Goal: Understand process/instructions

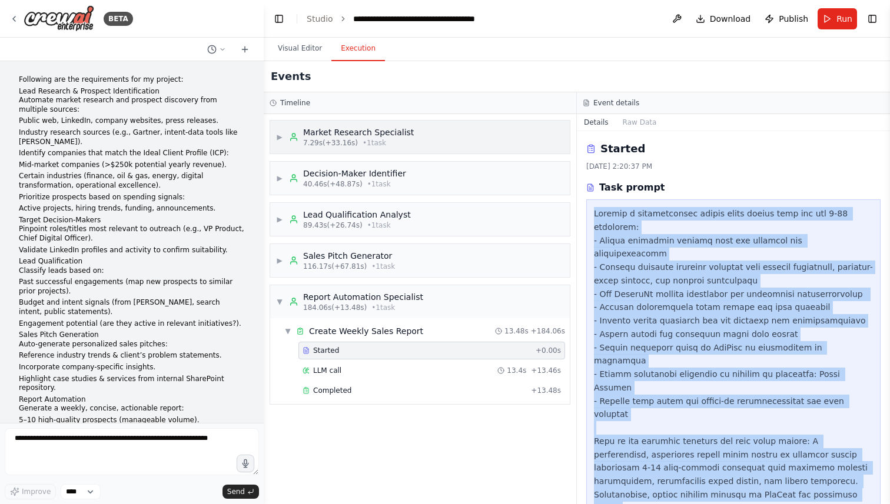
scroll to position [1439, 0]
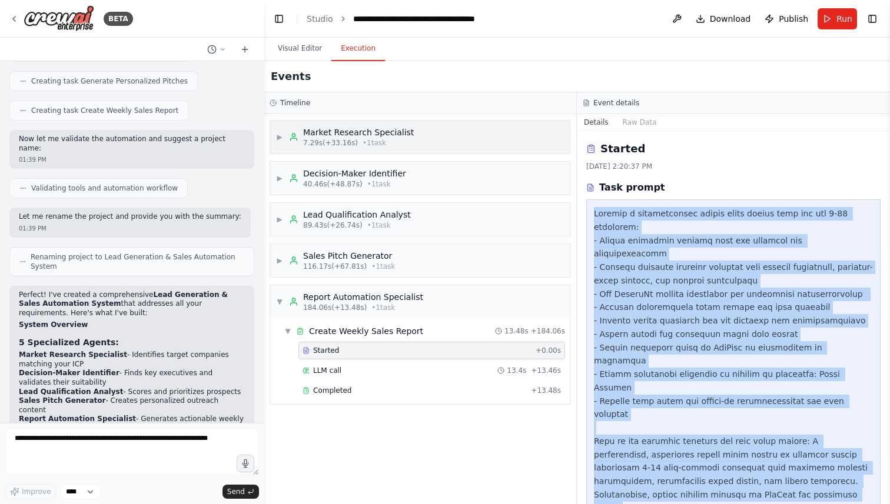
click at [394, 137] on div "Market Research Specialist" at bounding box center [358, 133] width 111 height 12
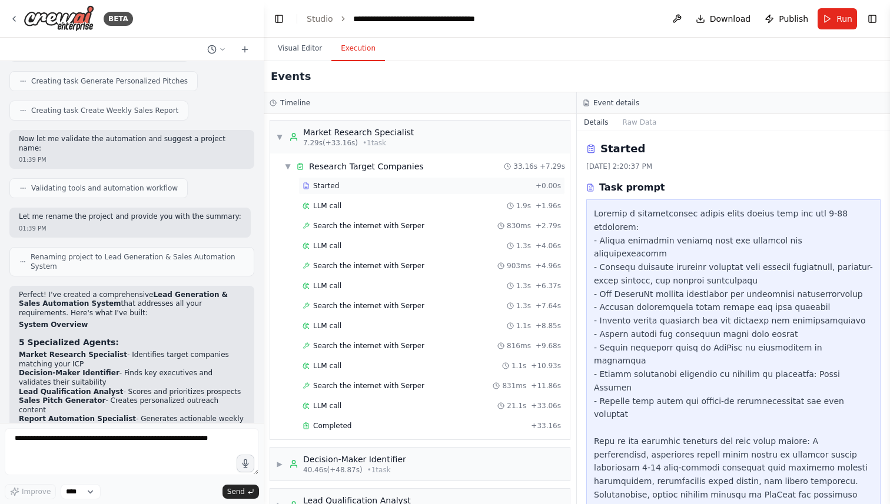
click at [344, 187] on div "Started" at bounding box center [416, 185] width 228 height 9
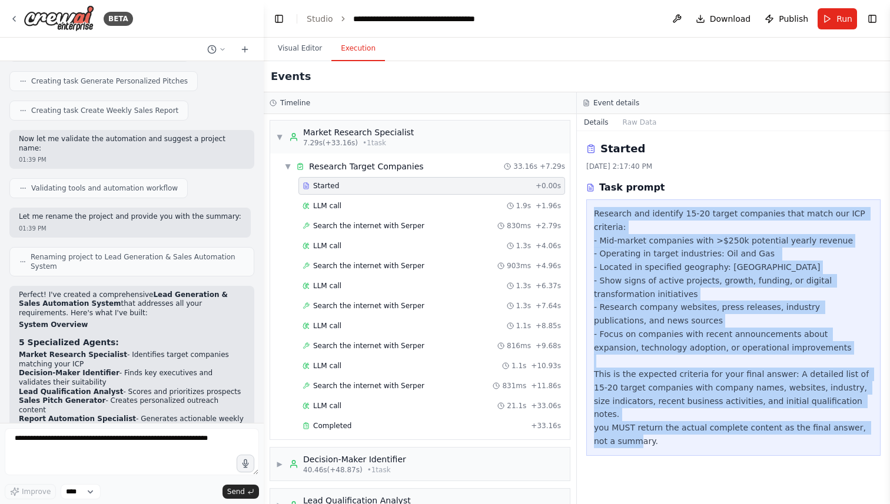
drag, startPoint x: 595, startPoint y: 212, endPoint x: 660, endPoint y: 460, distance: 256.6
click at [660, 460] on div "Started [DATE] 2:17:40 PM Task prompt Research and identify 15-20 target compan…" at bounding box center [733, 317] width 313 height 373
copy div "Research and identify 15-20 target companies that match our ICP criteria: - Mid…"
click at [687, 311] on div "Research and identify 15-20 target companies that match our ICP criteria: - Mid…" at bounding box center [733, 327] width 279 height 241
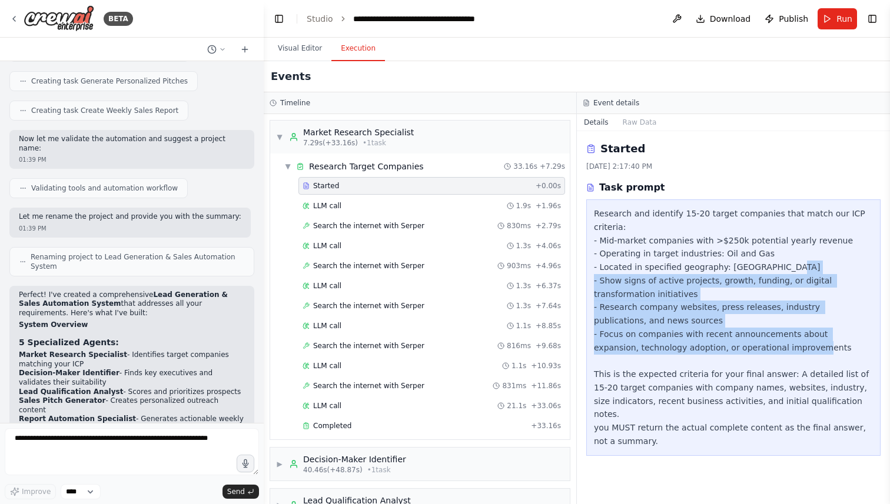
drag, startPoint x: 592, startPoint y: 283, endPoint x: 803, endPoint y: 347, distance: 220.8
click at [803, 347] on div "Research and identify 15-20 target companies that match our ICP criteria: - Mid…" at bounding box center [733, 327] width 294 height 257
copy div "- Show signs of active projects, growth, funding, or digital transformation ini…"
click at [653, 378] on div "Research and identify 15-20 target companies that match our ICP criteria: - Mid…" at bounding box center [733, 327] width 279 height 241
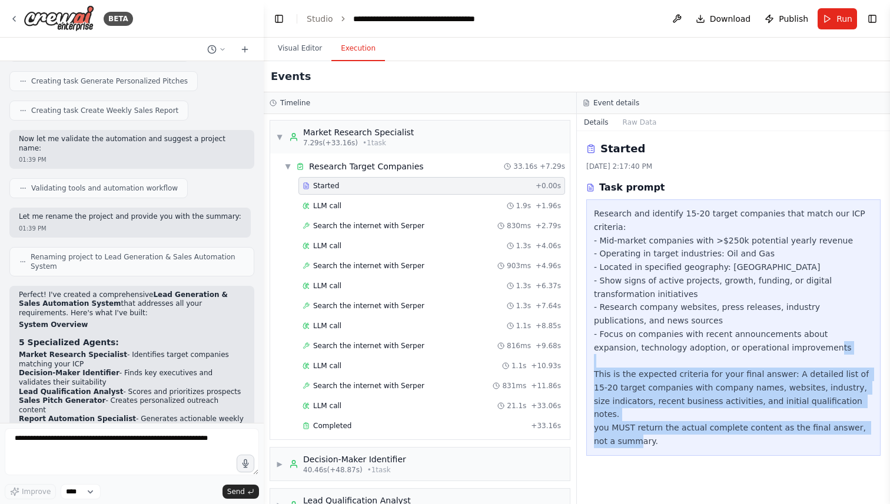
drag, startPoint x: 595, startPoint y: 376, endPoint x: 636, endPoint y: 427, distance: 65.3
click at [636, 427] on div "Research and identify 15-20 target companies that match our ICP criteria: - Mid…" at bounding box center [733, 327] width 279 height 241
copy div "This is the expected criteria for your final answer: A detailed list of 15-20 t…"
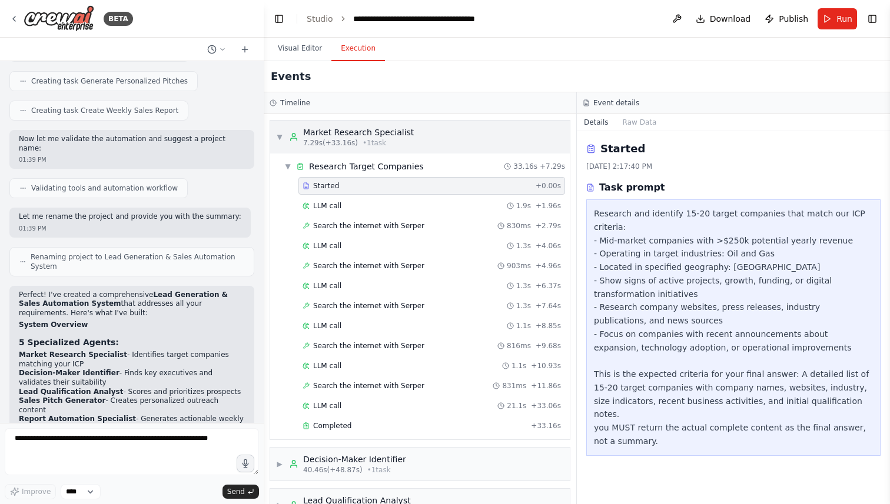
click at [284, 136] on div "▼ Market Research Specialist 7.29s (+33.16s) • 1 task" at bounding box center [345, 137] width 138 height 21
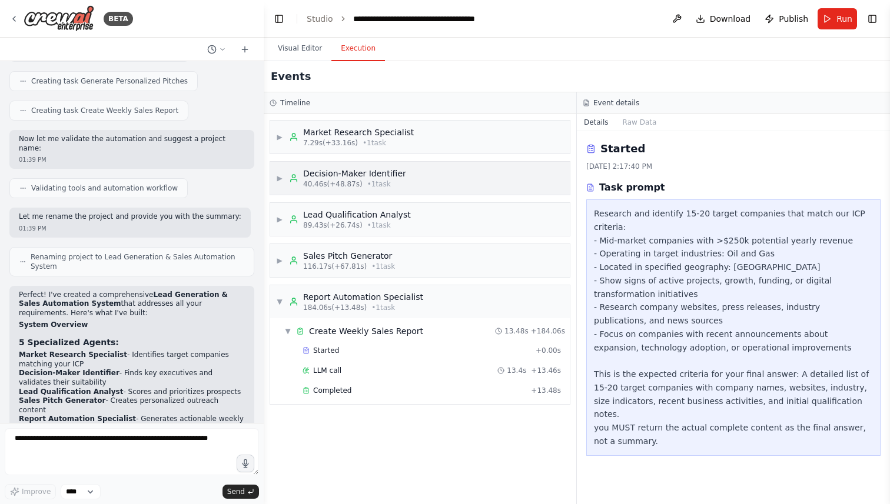
click at [278, 178] on span "▶" at bounding box center [279, 178] width 7 height 9
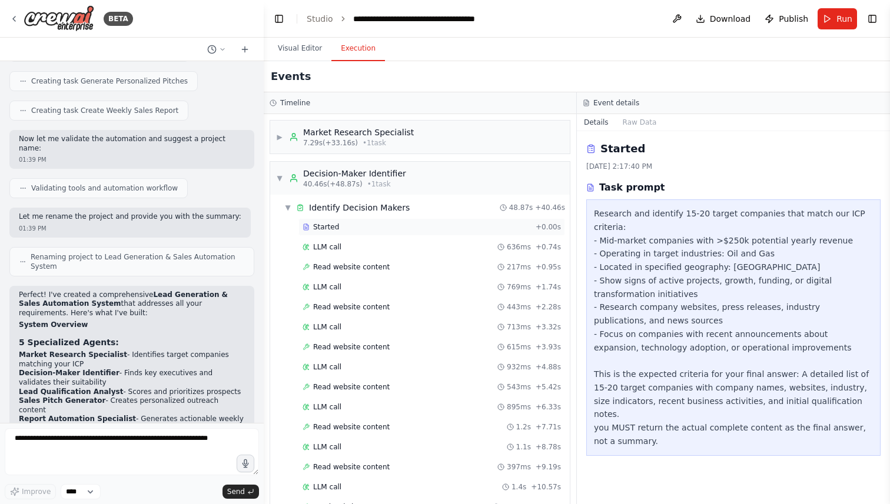
click at [382, 227] on div "Started" at bounding box center [416, 226] width 228 height 9
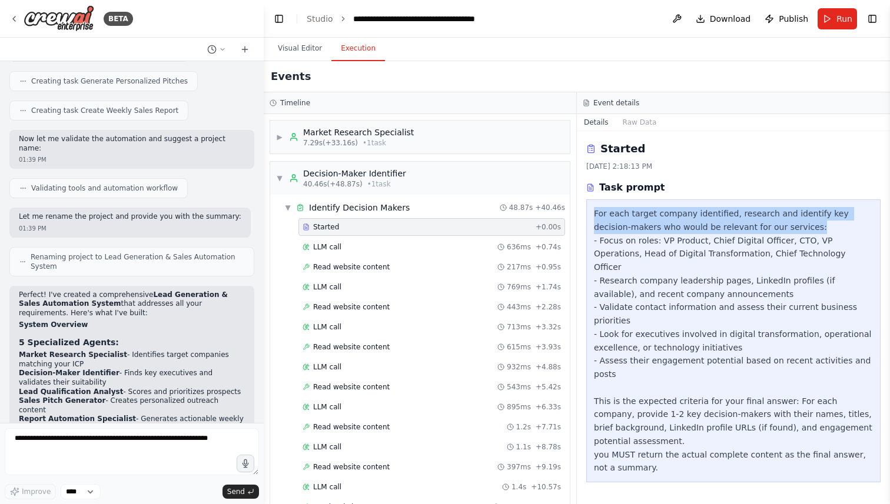
drag, startPoint x: 594, startPoint y: 211, endPoint x: 812, endPoint y: 226, distance: 218.3
click at [812, 226] on div "For each target company identified, research and identify key decision-makers w…" at bounding box center [733, 341] width 279 height 268
copy div "For each target company identified, research and identify key decision-makers w…"
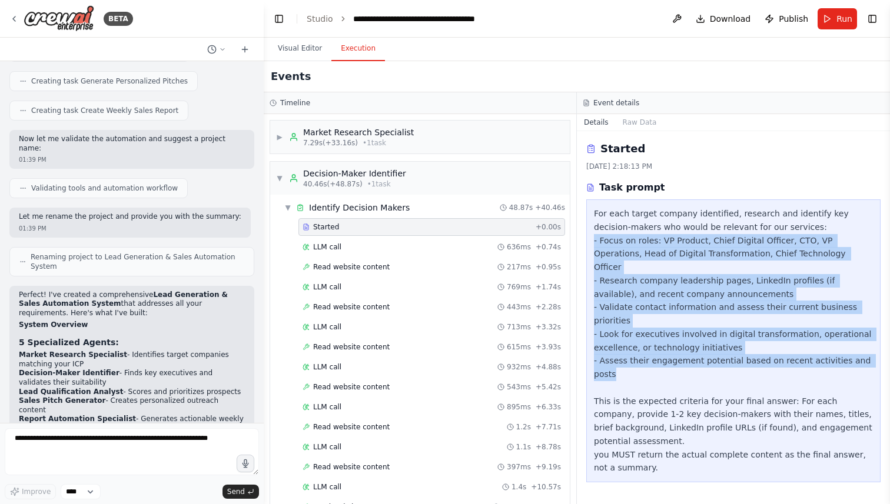
drag, startPoint x: 593, startPoint y: 242, endPoint x: 873, endPoint y: 332, distance: 293.5
click at [873, 332] on div "For each target company identified, research and identify key decision-makers w…" at bounding box center [733, 340] width 294 height 283
copy div "- Focus on roles: VP Product, Chief Digital Officer, CTO, VP Operations, Head o…"
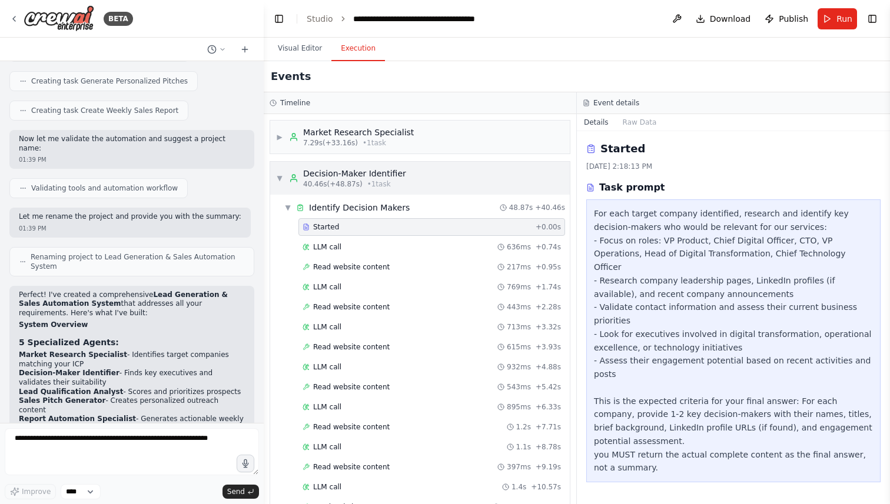
click at [279, 184] on div "▼ Decision-Maker Identifier 40.46s (+48.87s) • 1 task" at bounding box center [341, 178] width 130 height 21
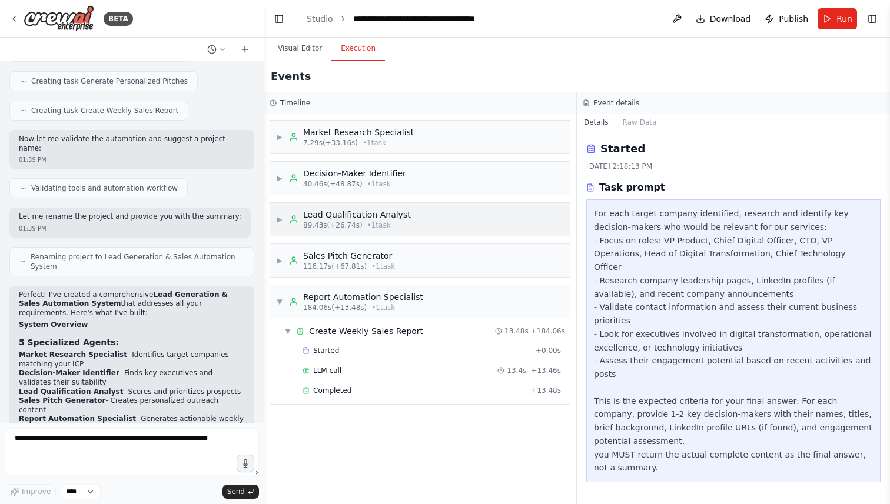
click at [274, 221] on div "▶ Lead Qualification Analyst 89.43s (+26.74s) • 1 task" at bounding box center [420, 219] width 300 height 33
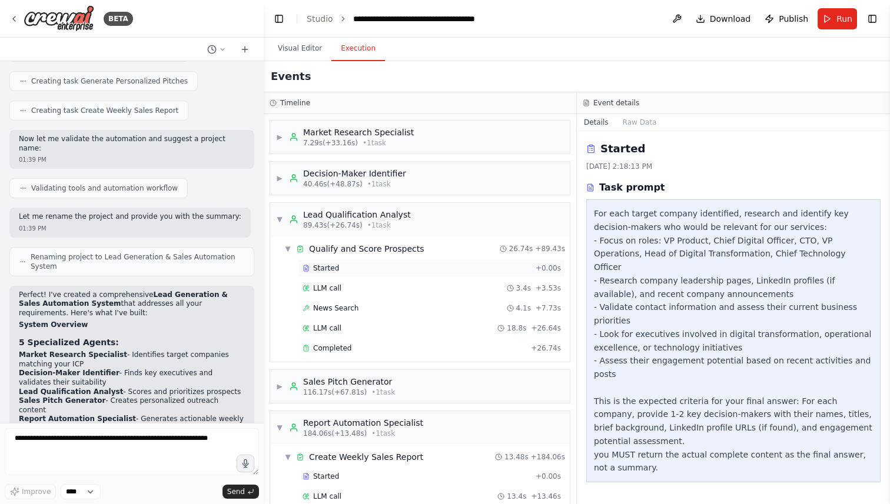
click at [337, 272] on span "Started" at bounding box center [326, 268] width 26 height 9
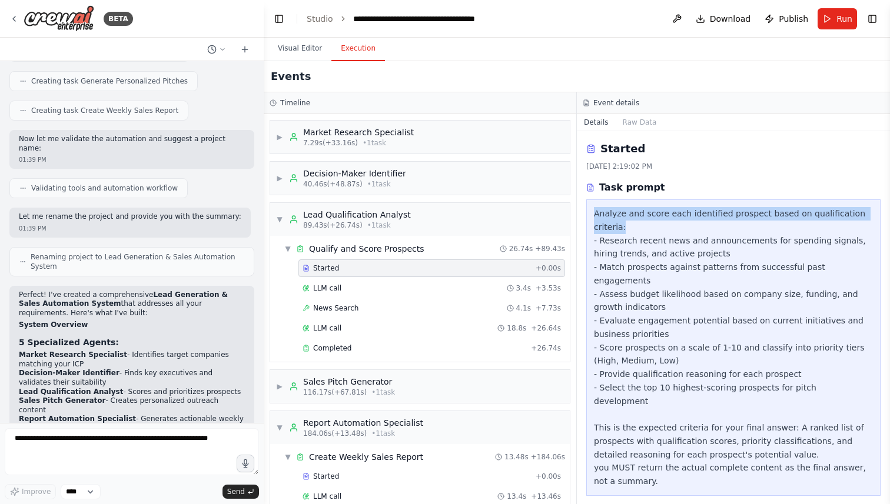
drag, startPoint x: 596, startPoint y: 214, endPoint x: 668, endPoint y: 229, distance: 74.0
click at [668, 229] on div "Analyze and score each identified prospect based on qualification criteria: - R…" at bounding box center [733, 347] width 279 height 281
copy div "Analyze and score each identified prospect based on qualification criteria:"
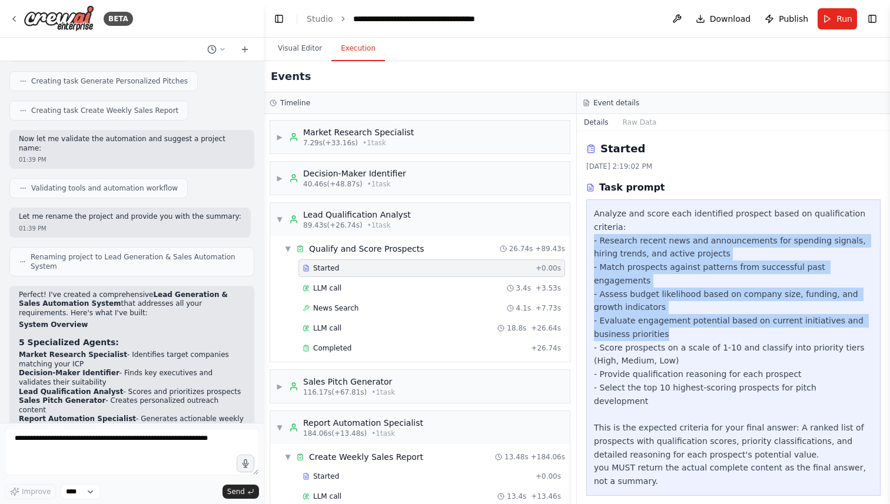
drag, startPoint x: 594, startPoint y: 239, endPoint x: 687, endPoint y: 317, distance: 121.2
click at [687, 317] on div "Analyze and score each identified prospect based on qualification criteria: - R…" at bounding box center [733, 347] width 279 height 281
copy div "- Research recent news and announcements for spending signals, hiring trends, a…"
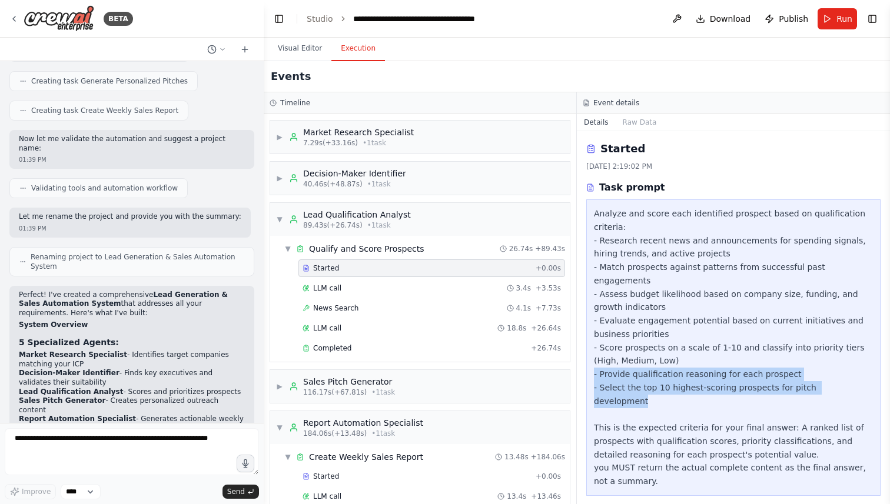
drag, startPoint x: 594, startPoint y: 363, endPoint x: 946, endPoint y: 372, distance: 352.6
click at [889, 372] on html "BETA Following are the requirements for my project: Lead Research & Prospect Id…" at bounding box center [445, 252] width 890 height 504
copy div "- Provide qualification reasoning for each prospect - Select the top 10 highest…"
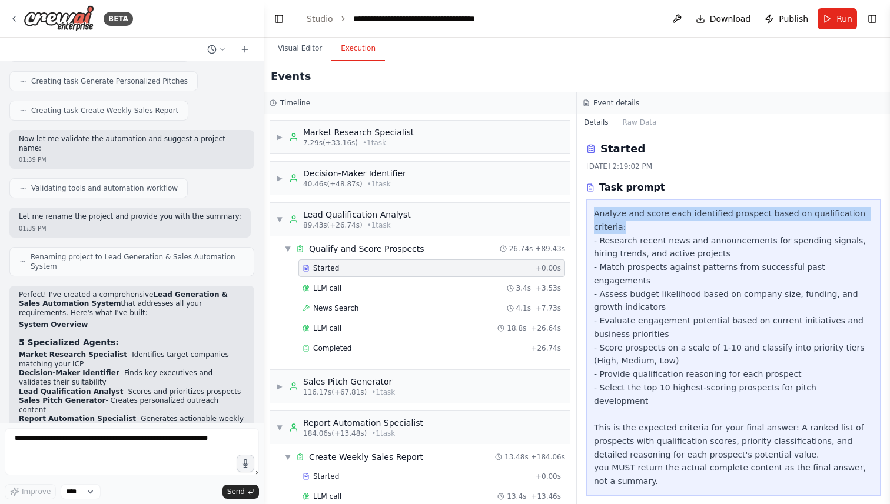
drag, startPoint x: 594, startPoint y: 216, endPoint x: 638, endPoint y: 223, distance: 44.7
click at [638, 223] on div "Analyze and score each identified prospect based on qualification criteria: - R…" at bounding box center [733, 347] width 279 height 281
copy div "Analyze and score each identified prospect based on qualification criteria:"
click at [285, 214] on div "▼ Lead Qualification Analyst 89.43s (+26.74s) • 1 task" at bounding box center [343, 219] width 135 height 21
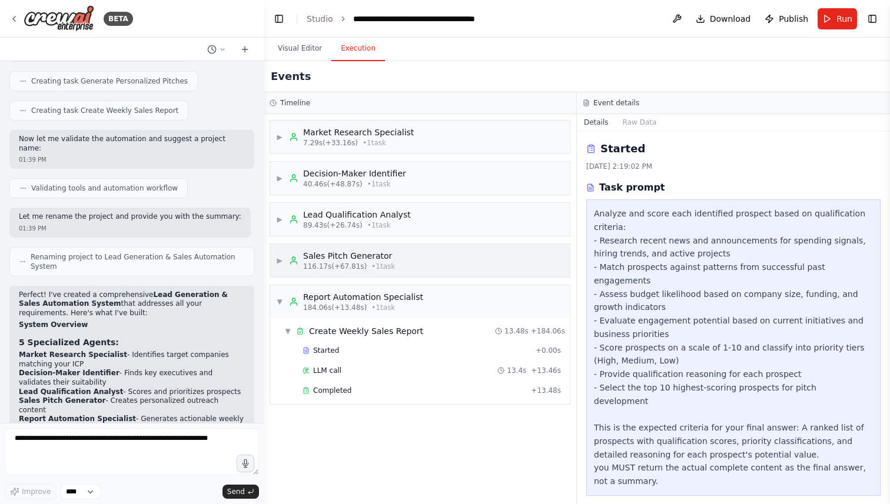
click at [281, 261] on span "▶" at bounding box center [279, 260] width 7 height 9
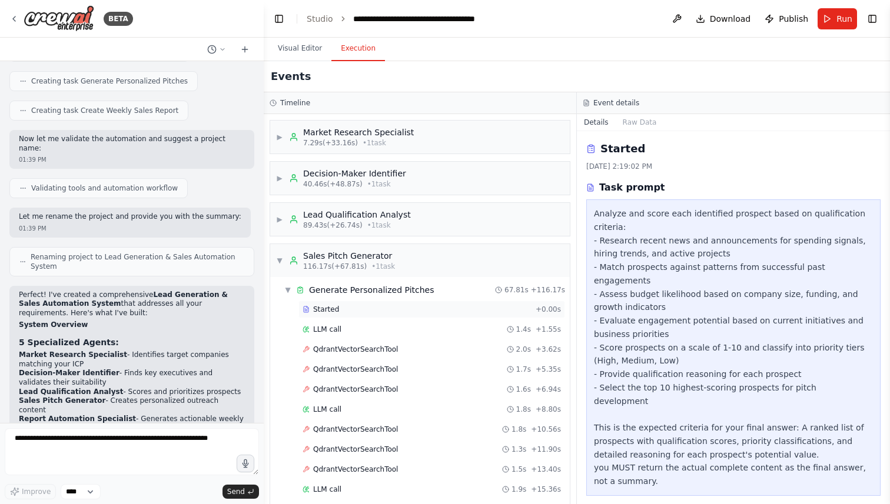
click at [344, 308] on div "Started" at bounding box center [416, 309] width 228 height 9
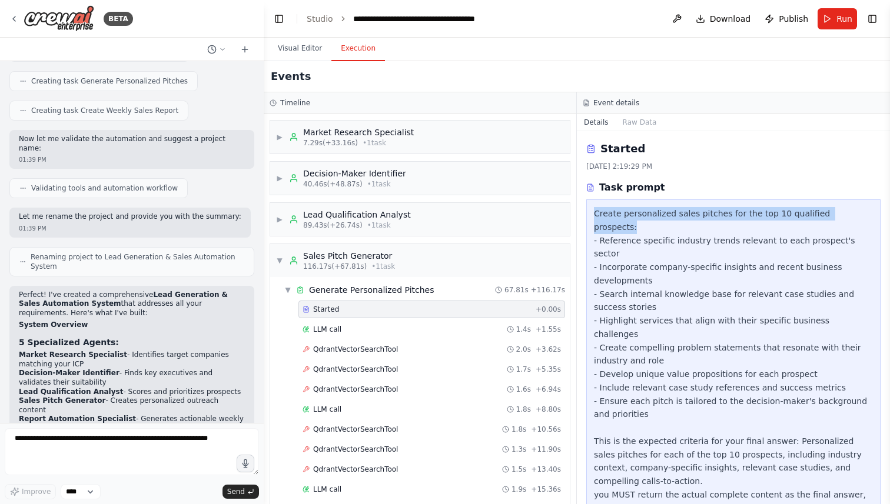
drag, startPoint x: 593, startPoint y: 216, endPoint x: 910, endPoint y: 214, distance: 316.6
click at [889, 214] on html "BETA Following are the requirements for my project: Lead Research & Prospect Id…" at bounding box center [445, 252] width 890 height 504
copy div "Create personalized sales pitches for the top 10 qualified prospects:"
click at [590, 231] on div "Create personalized sales pitches for the top 10 qualified prospects: - Referen…" at bounding box center [733, 360] width 294 height 323
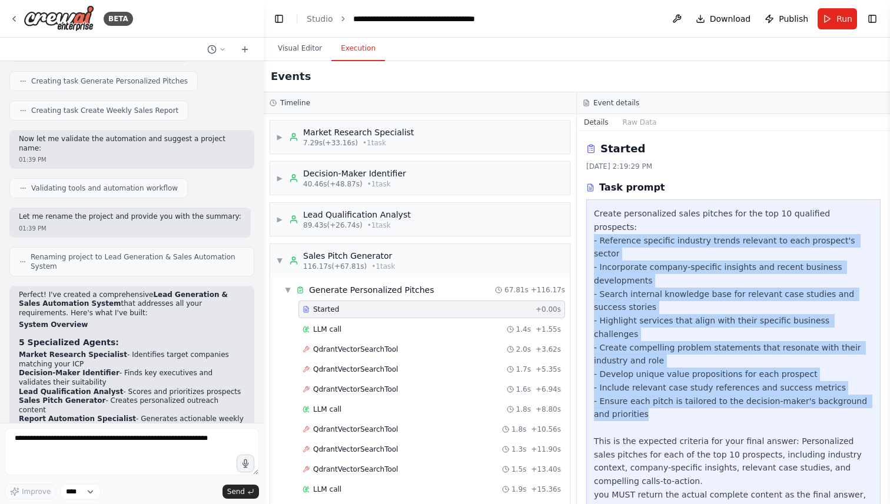
drag, startPoint x: 593, startPoint y: 228, endPoint x: 663, endPoint y: 368, distance: 156.8
click at [663, 368] on div "Create personalized sales pitches for the top 10 qualified prospects: - Referen…" at bounding box center [733, 360] width 294 height 323
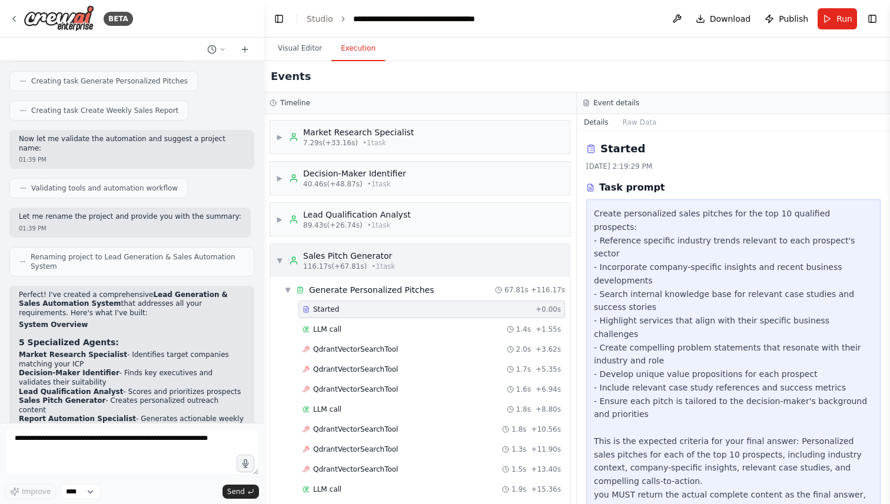
click at [280, 266] on div "▼ Sales Pitch Generator 116.17s (+67.81s) • 1 task" at bounding box center [335, 260] width 119 height 21
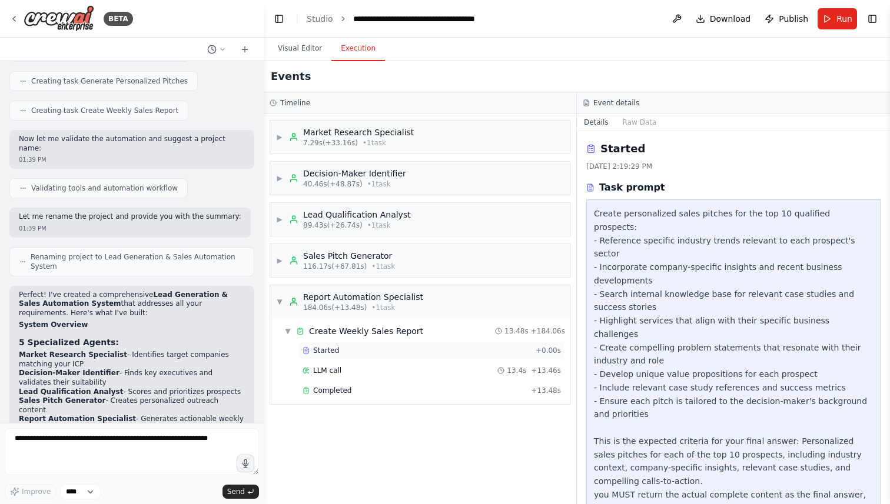
click at [344, 350] on div "Started" at bounding box center [416, 350] width 228 height 9
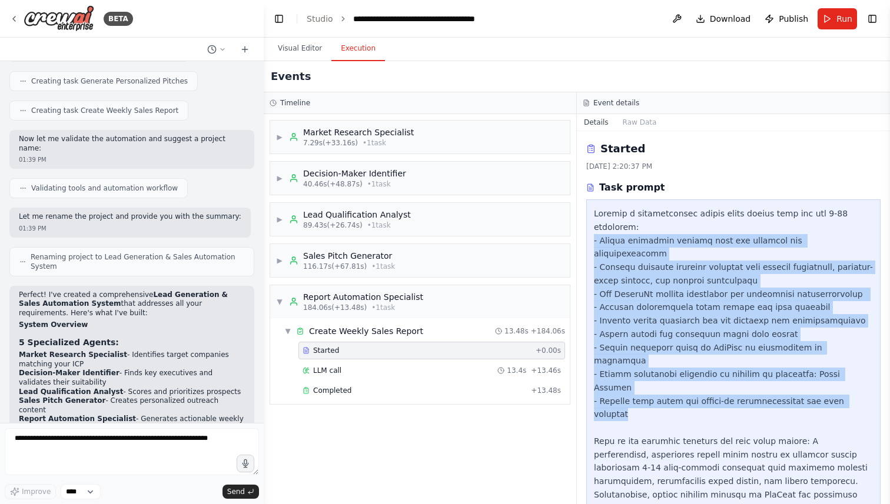
drag, startPoint x: 595, startPoint y: 242, endPoint x: 871, endPoint y: 354, distance: 297.8
click at [871, 354] on div at bounding box center [733, 374] width 279 height 335
click at [765, 357] on div at bounding box center [733, 374] width 279 height 335
drag, startPoint x: 593, startPoint y: 242, endPoint x: 874, endPoint y: 357, distance: 303.5
click at [874, 357] on div at bounding box center [733, 374] width 294 height 350
